Goal: Information Seeking & Learning: Check status

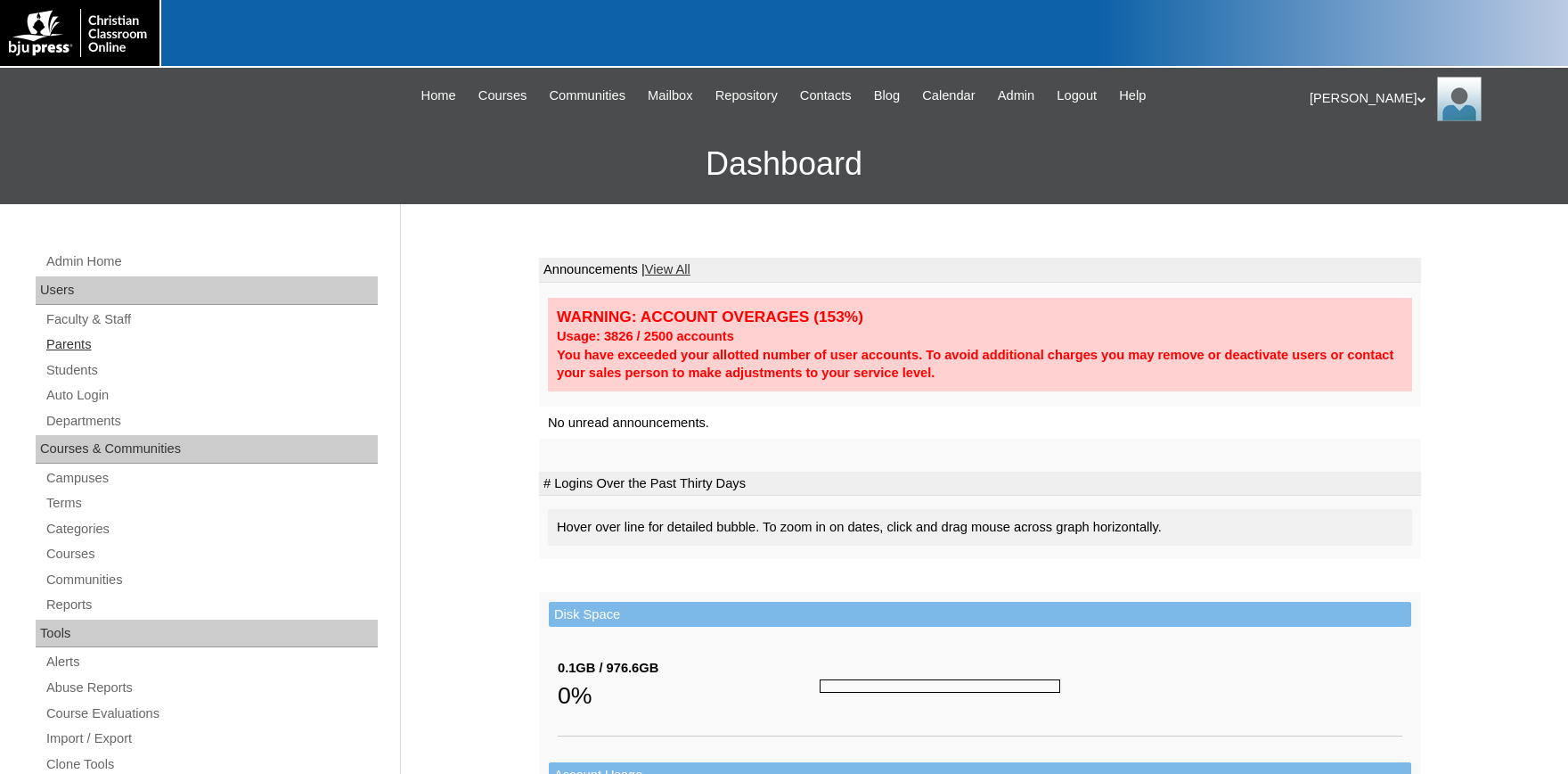
click at [89, 339] on link "Parents" at bounding box center [211, 344] width 333 height 23
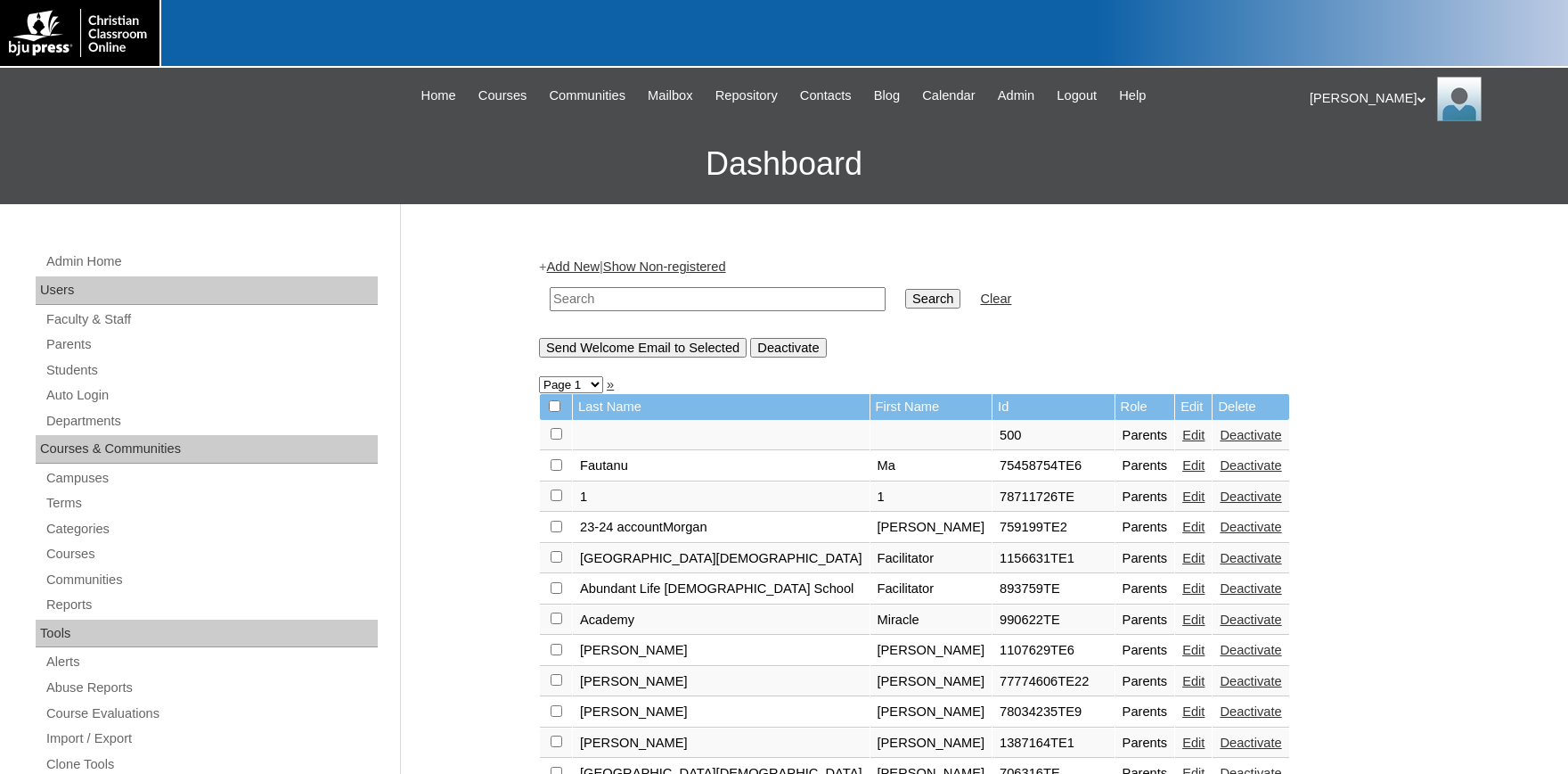
click at [679, 304] on input "text" at bounding box center [717, 299] width 336 height 24
type input "500022623"
click at [906, 289] on input "Search" at bounding box center [933, 299] width 55 height 20
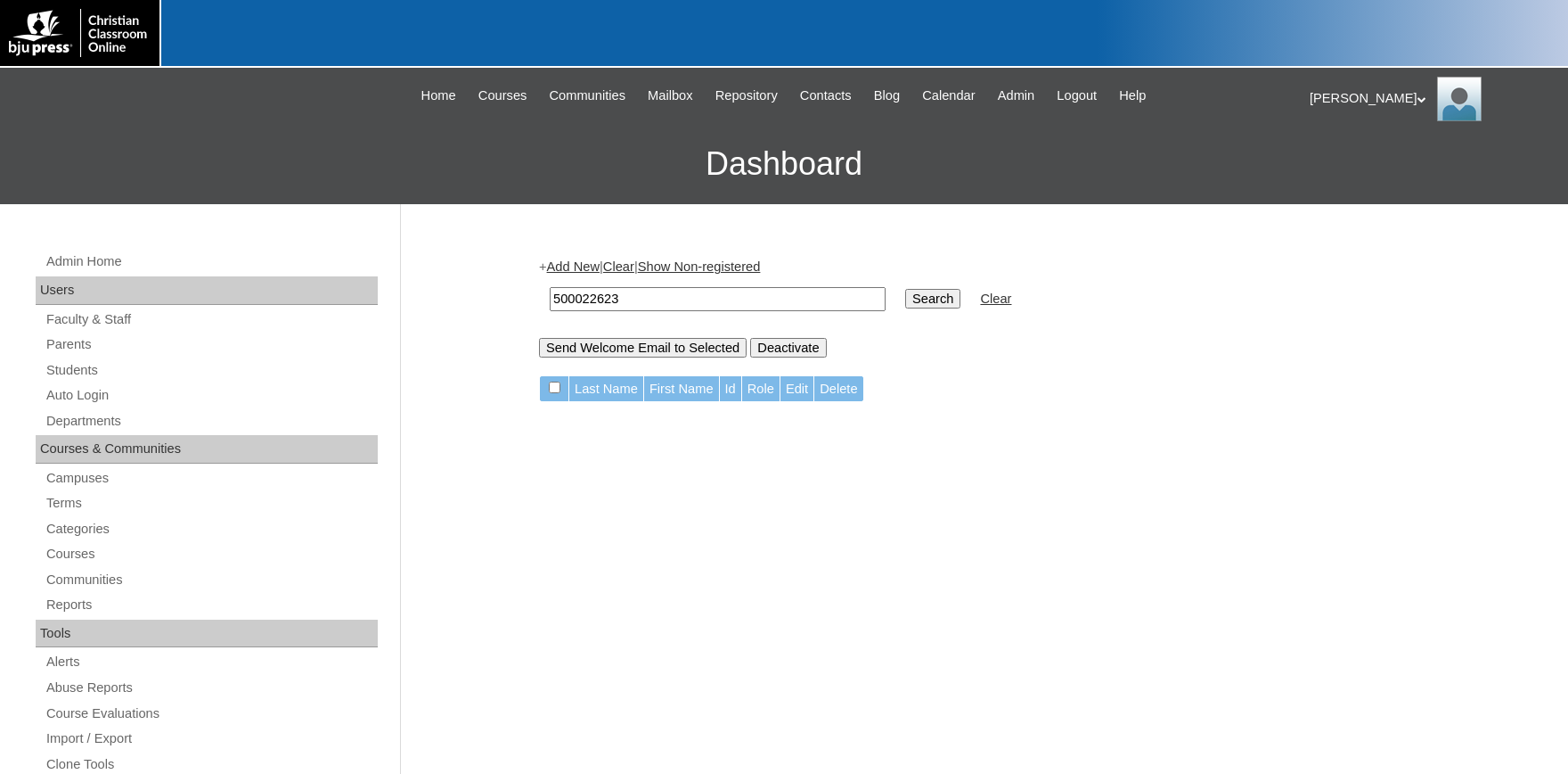
drag, startPoint x: 646, startPoint y: 292, endPoint x: 583, endPoint y: 298, distance: 63.3
click at [583, 298] on input "500022623" at bounding box center [717, 299] width 336 height 24
type input "5000163223"
click at [906, 289] on input "Search" at bounding box center [933, 299] width 55 height 20
click at [597, 296] on input "5000163223" at bounding box center [717, 299] width 336 height 24
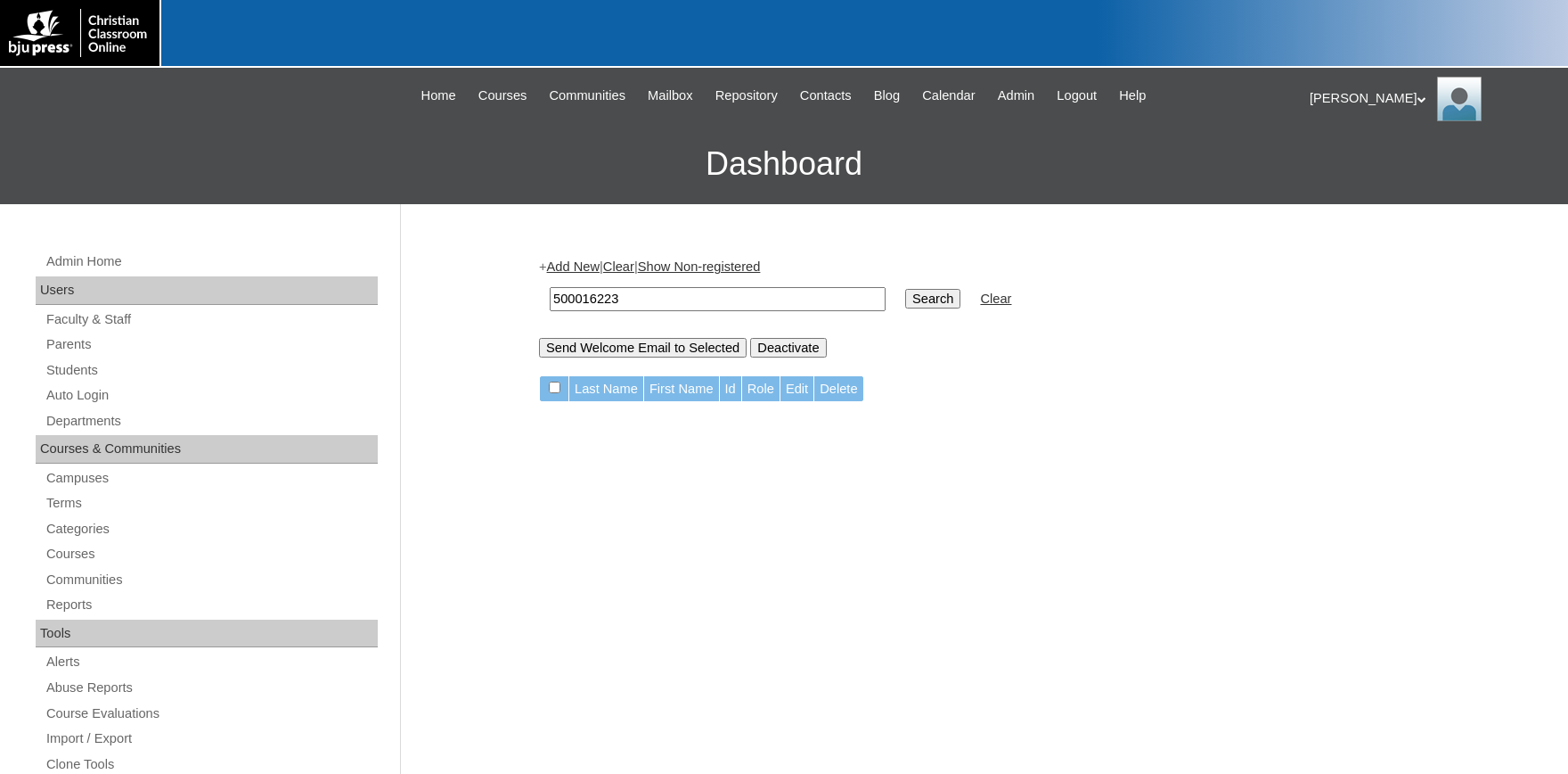
type input "500016223"
click at [906, 289] on input "Search" at bounding box center [933, 299] width 55 height 20
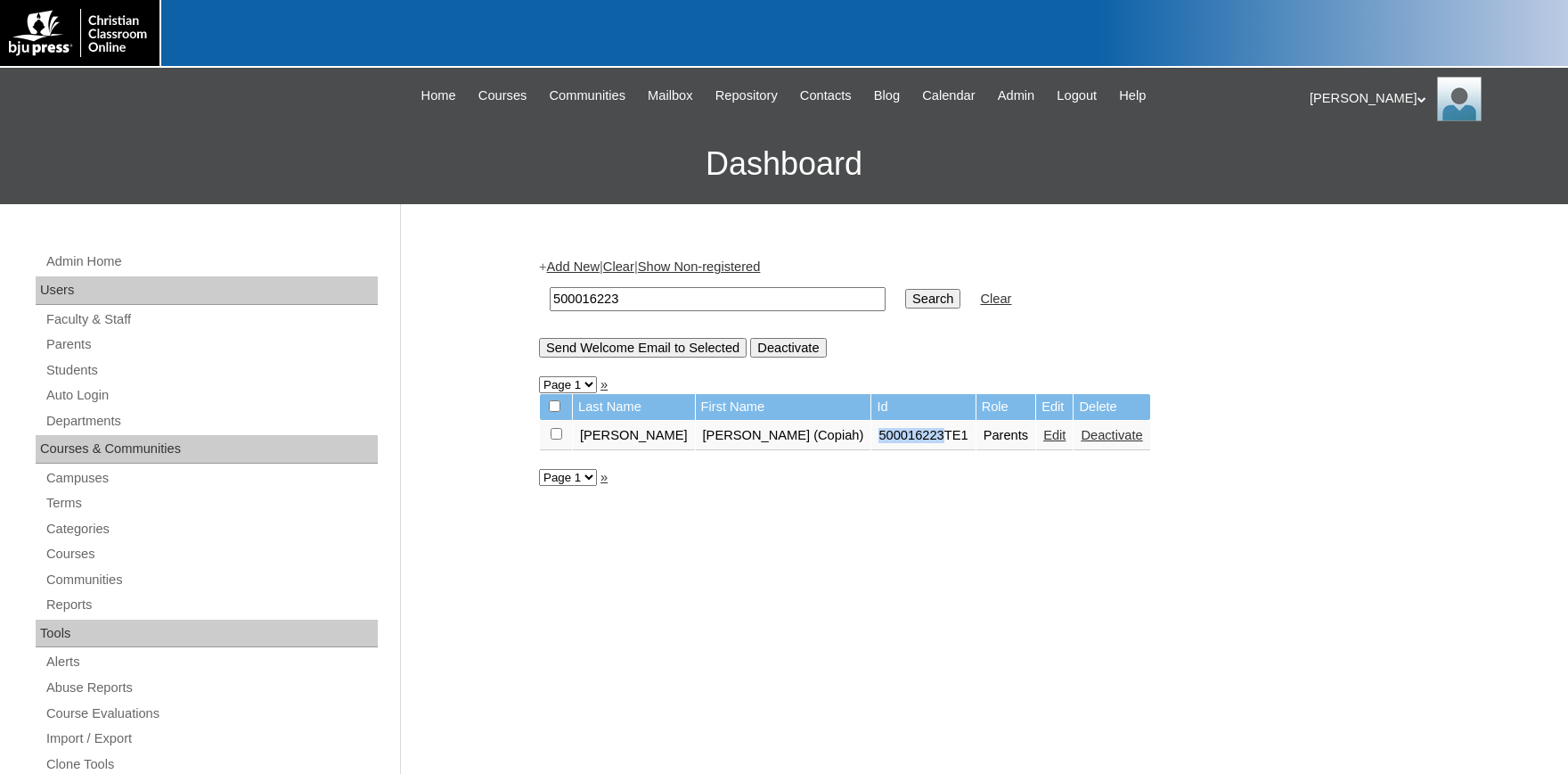
drag, startPoint x: 824, startPoint y: 446, endPoint x: 751, endPoint y: 446, distance: 73.0
click at [751, 446] on table "Last Name First Name Id Role Edit Delete [PERSON_NAME] (Copiah) 500016223TE1 Pa…" at bounding box center [845, 422] width 612 height 58
copy td "500016223"
click at [80, 376] on link "Students" at bounding box center [211, 370] width 333 height 23
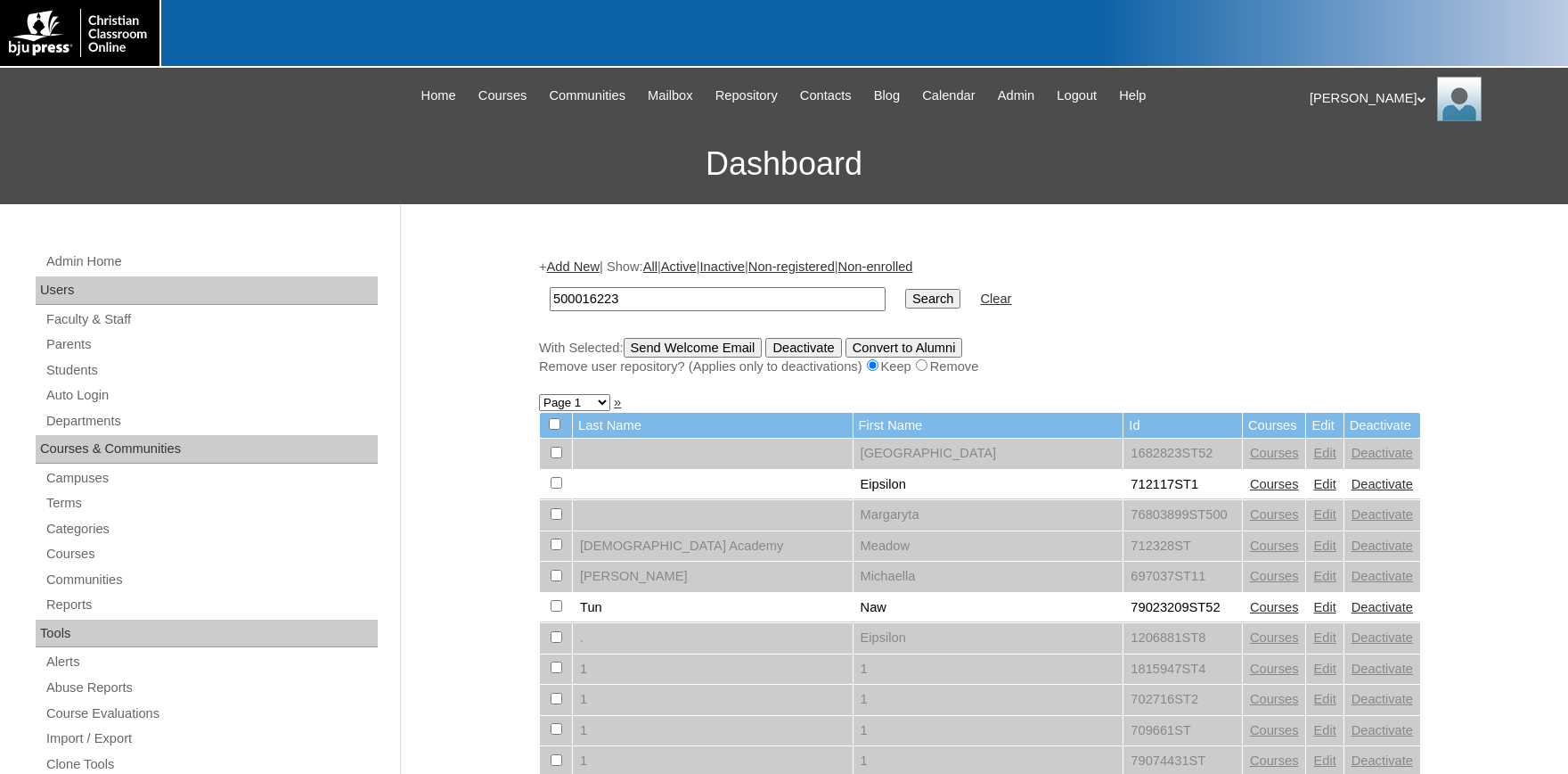
type input "500016223"
click at [914, 303] on input "Search" at bounding box center [933, 299] width 55 height 20
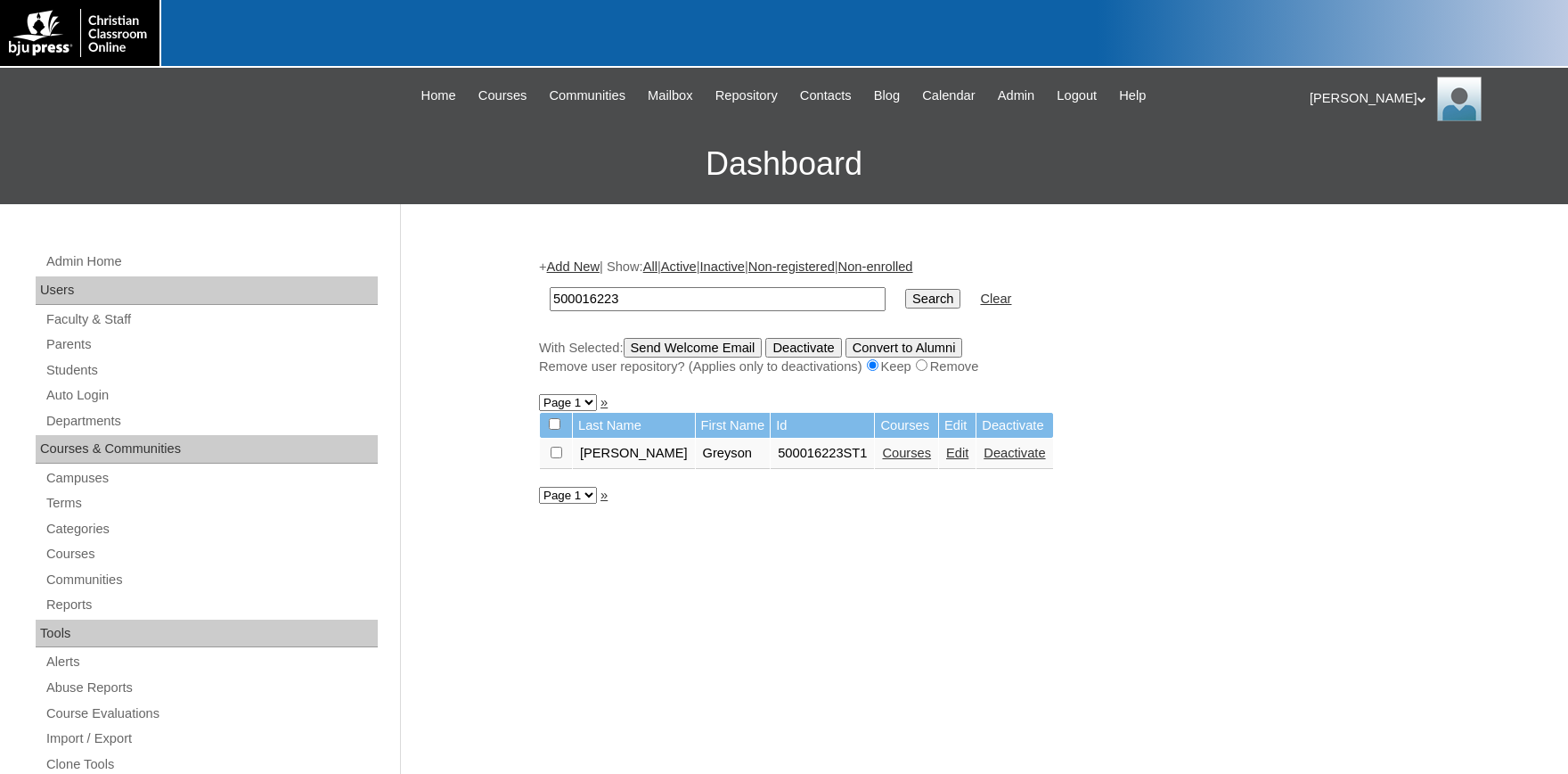
click at [882, 460] on link "Courses" at bounding box center [907, 453] width 49 height 14
